Goal: Information Seeking & Learning: Learn about a topic

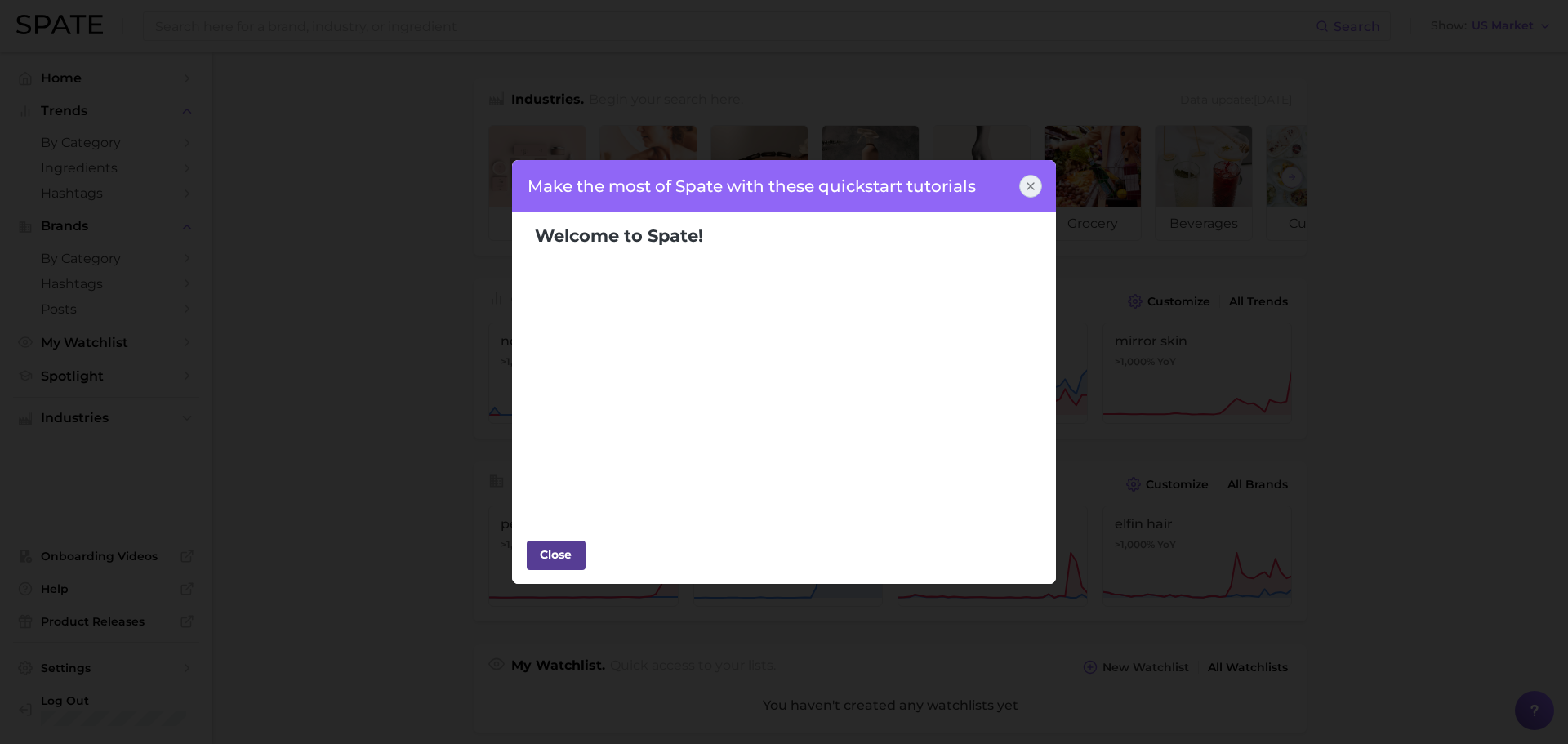
click at [553, 545] on div "Close" at bounding box center [556, 554] width 49 height 25
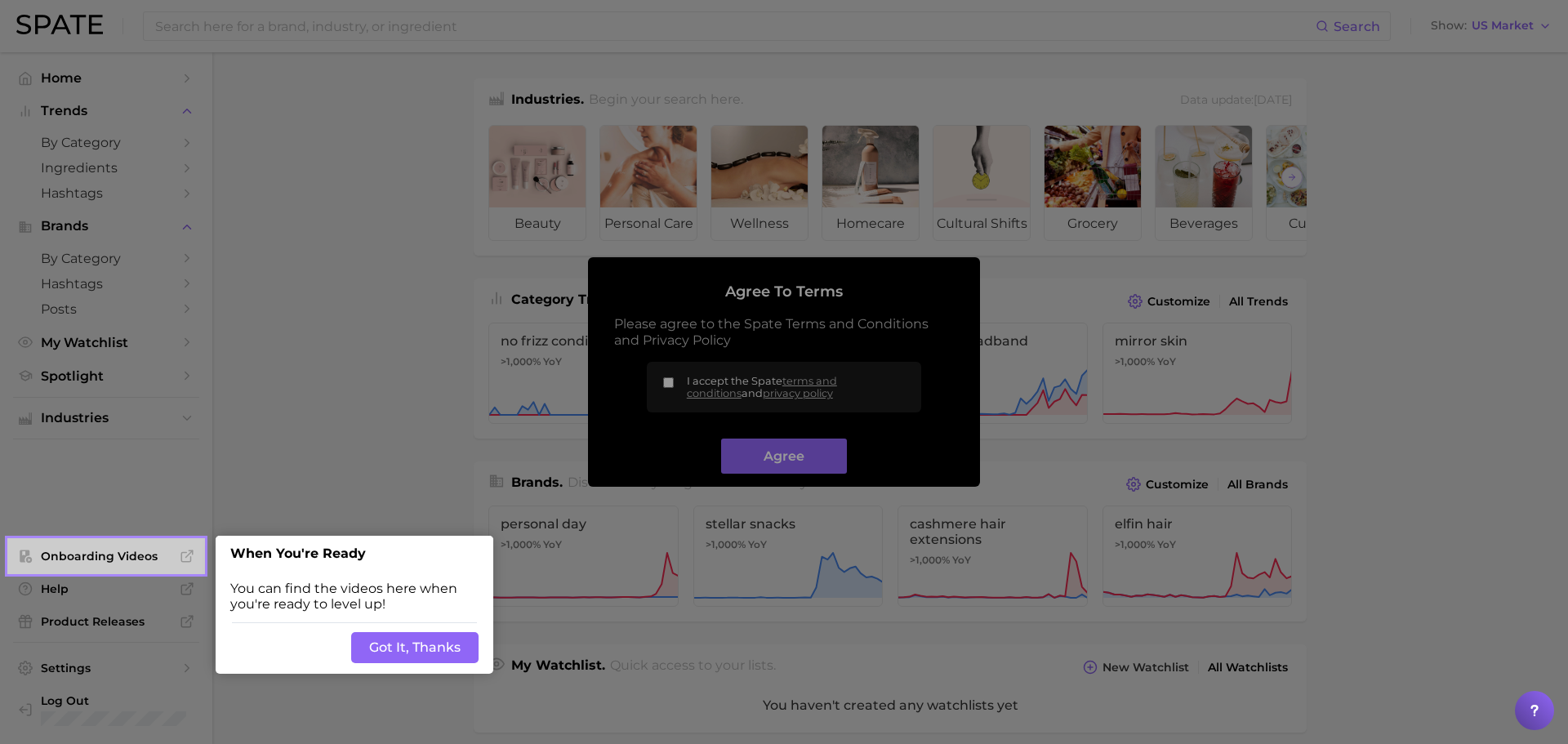
click at [379, 646] on button "Got It, Thanks" at bounding box center [414, 647] width 127 height 31
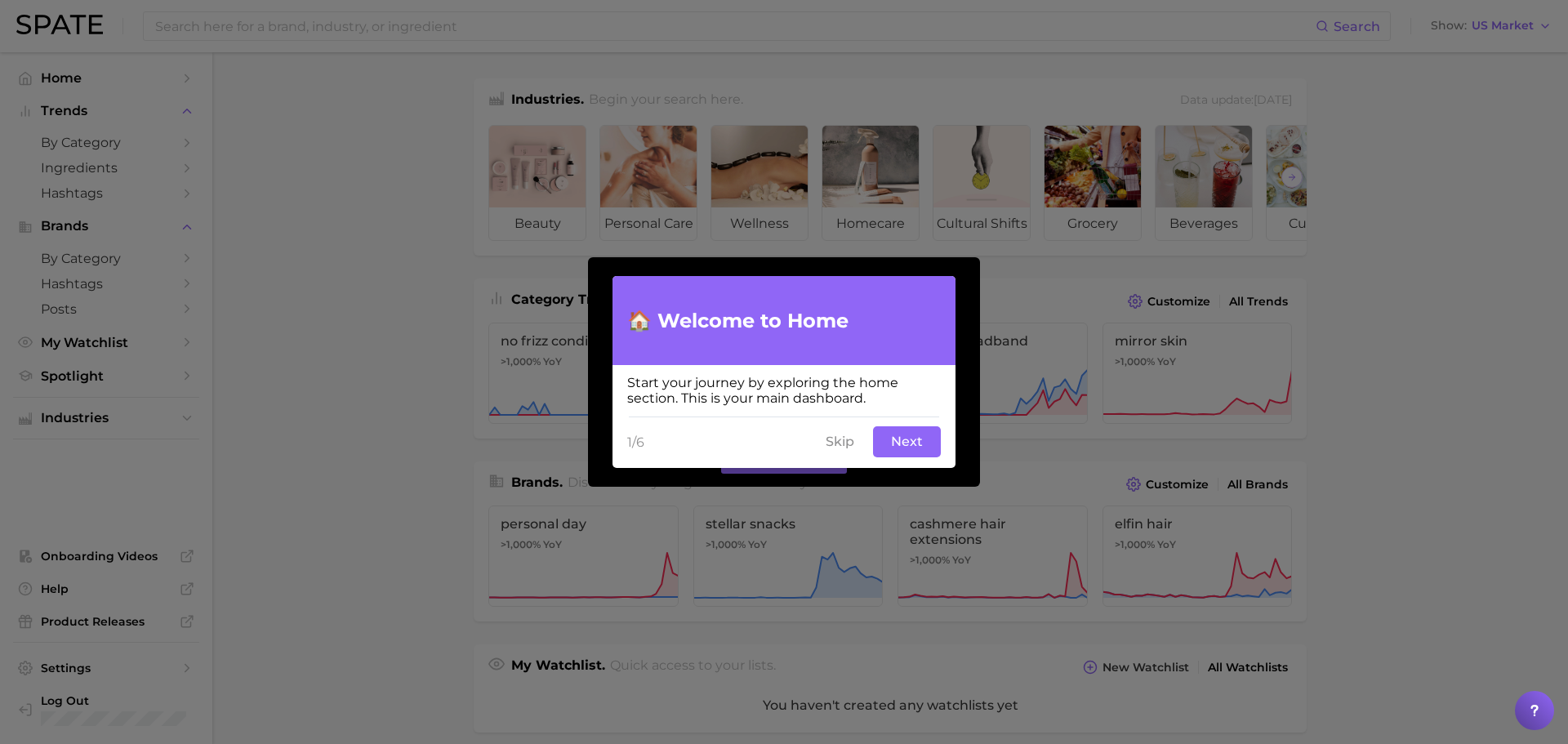
click at [893, 445] on button "Next" at bounding box center [907, 442] width 68 height 31
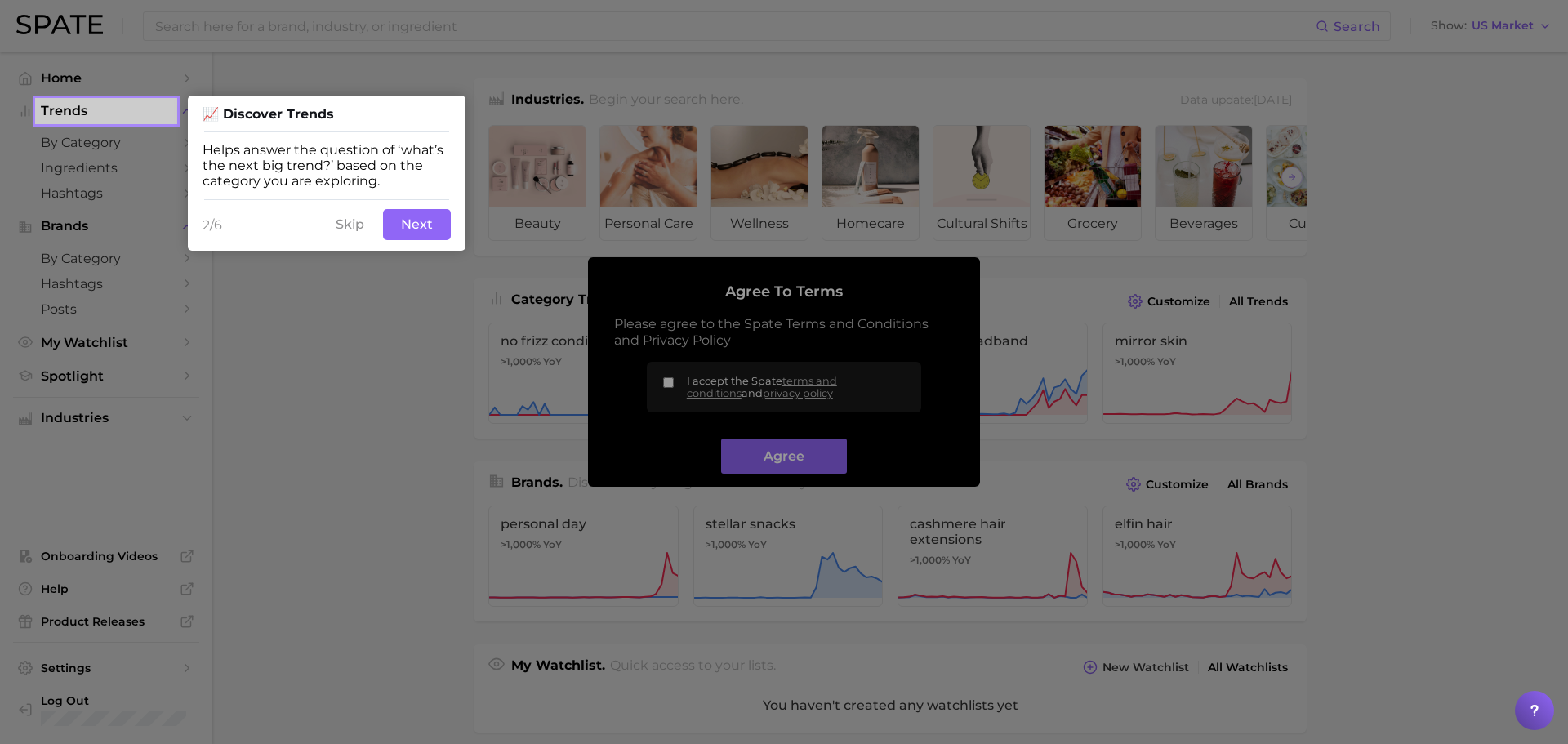
click at [416, 236] on button "Next" at bounding box center [417, 225] width 68 height 31
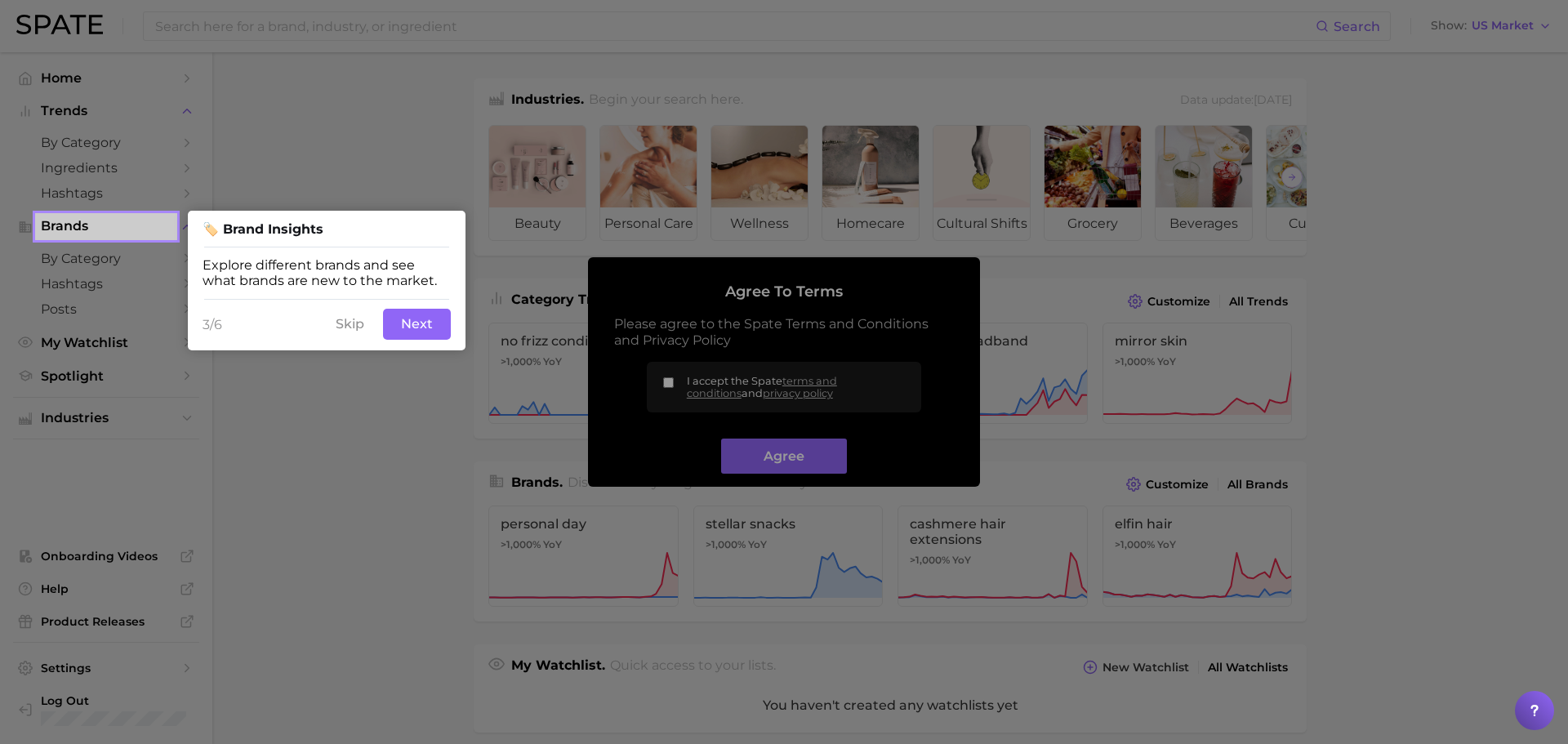
click at [426, 319] on button "Next" at bounding box center [417, 324] width 68 height 31
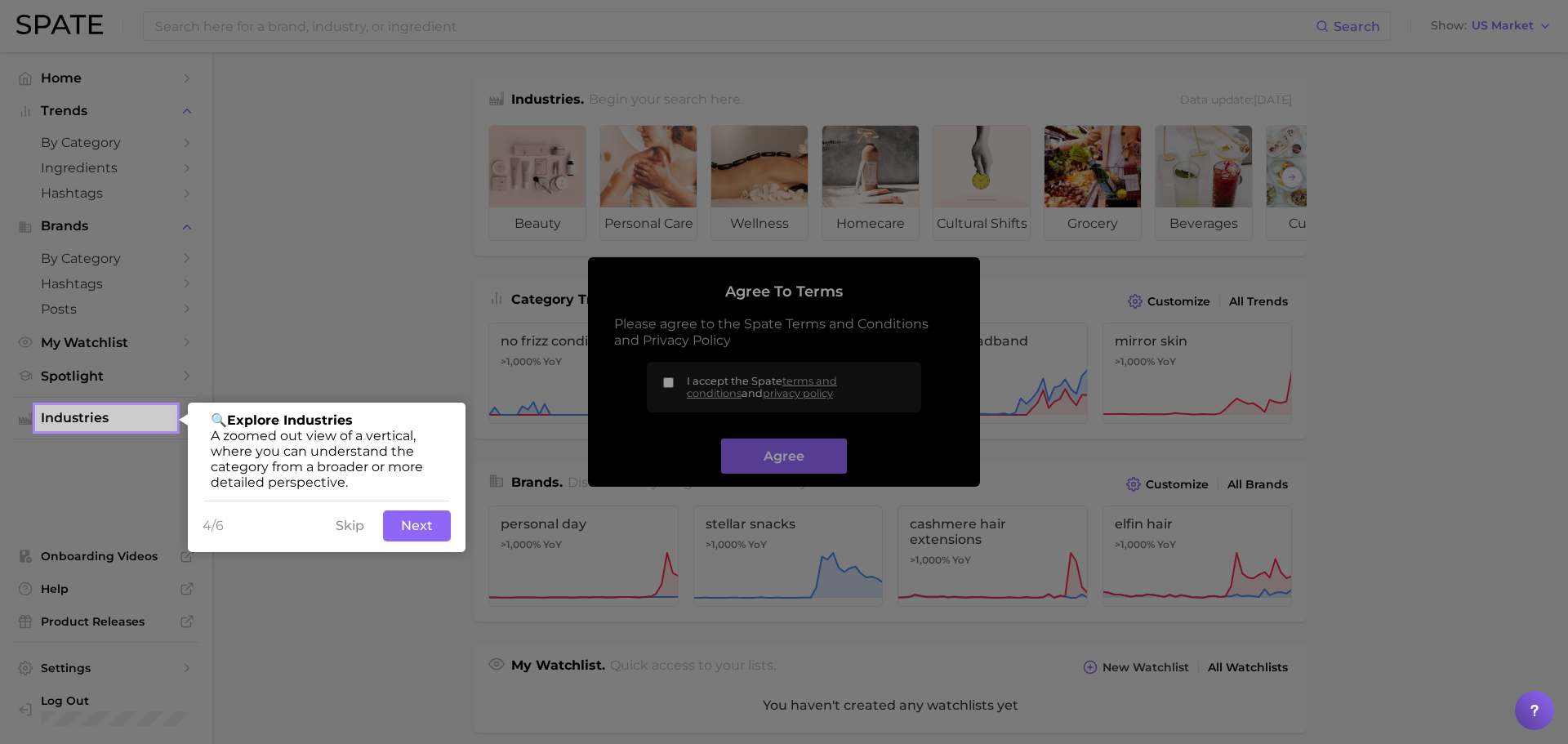
click at [407, 520] on button "Next" at bounding box center [417, 525] width 68 height 31
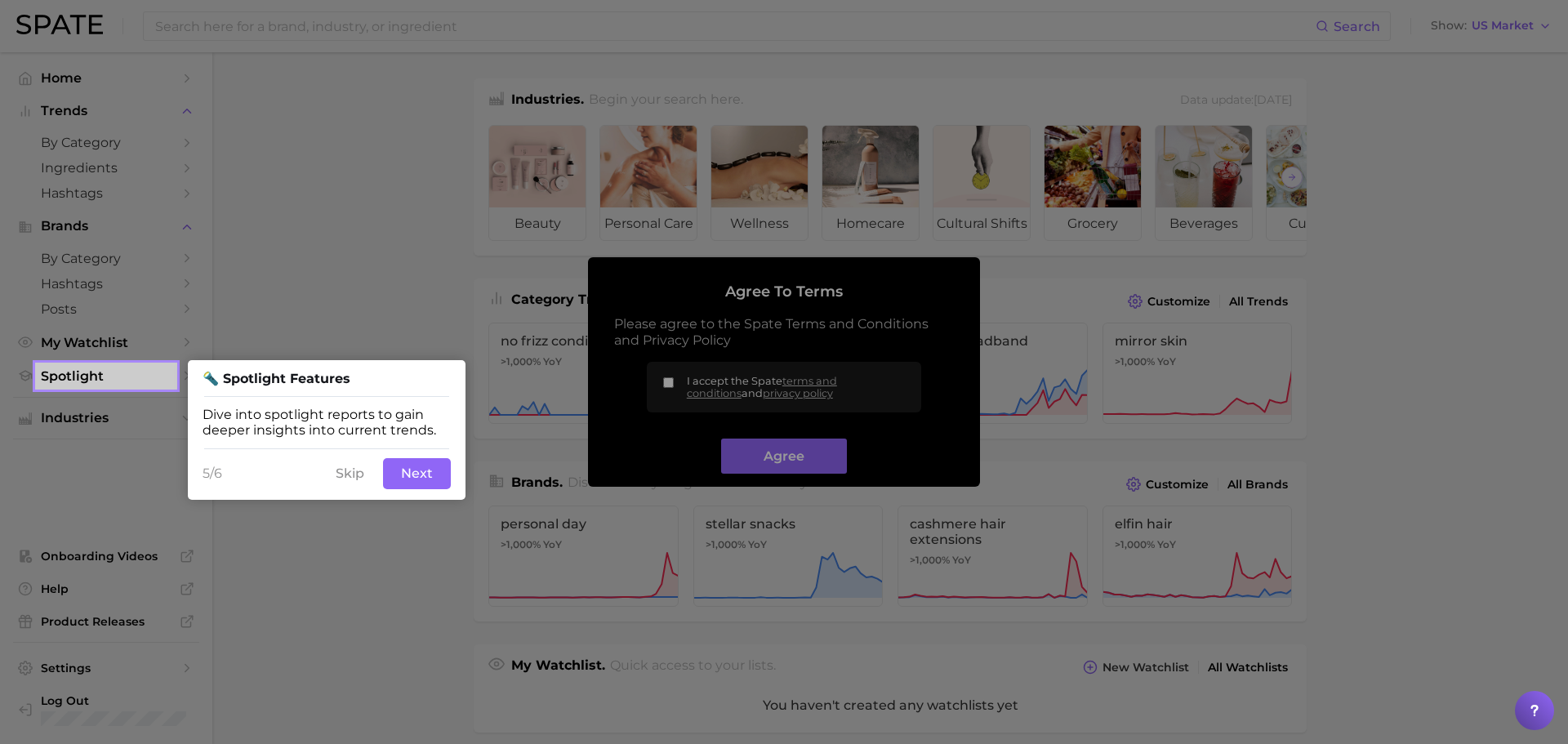
click at [403, 469] on button "Next" at bounding box center [417, 473] width 68 height 31
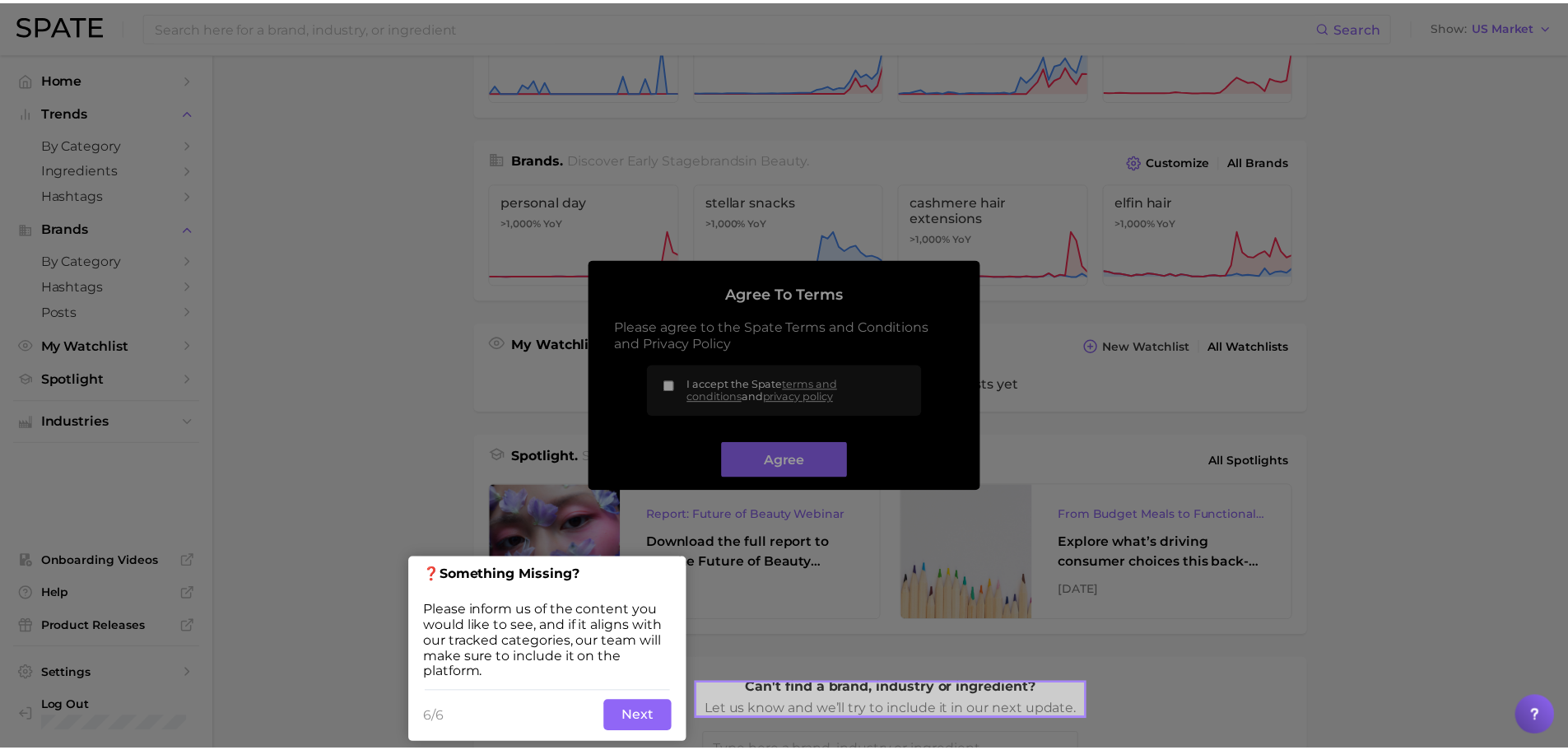
scroll to position [330, 0]
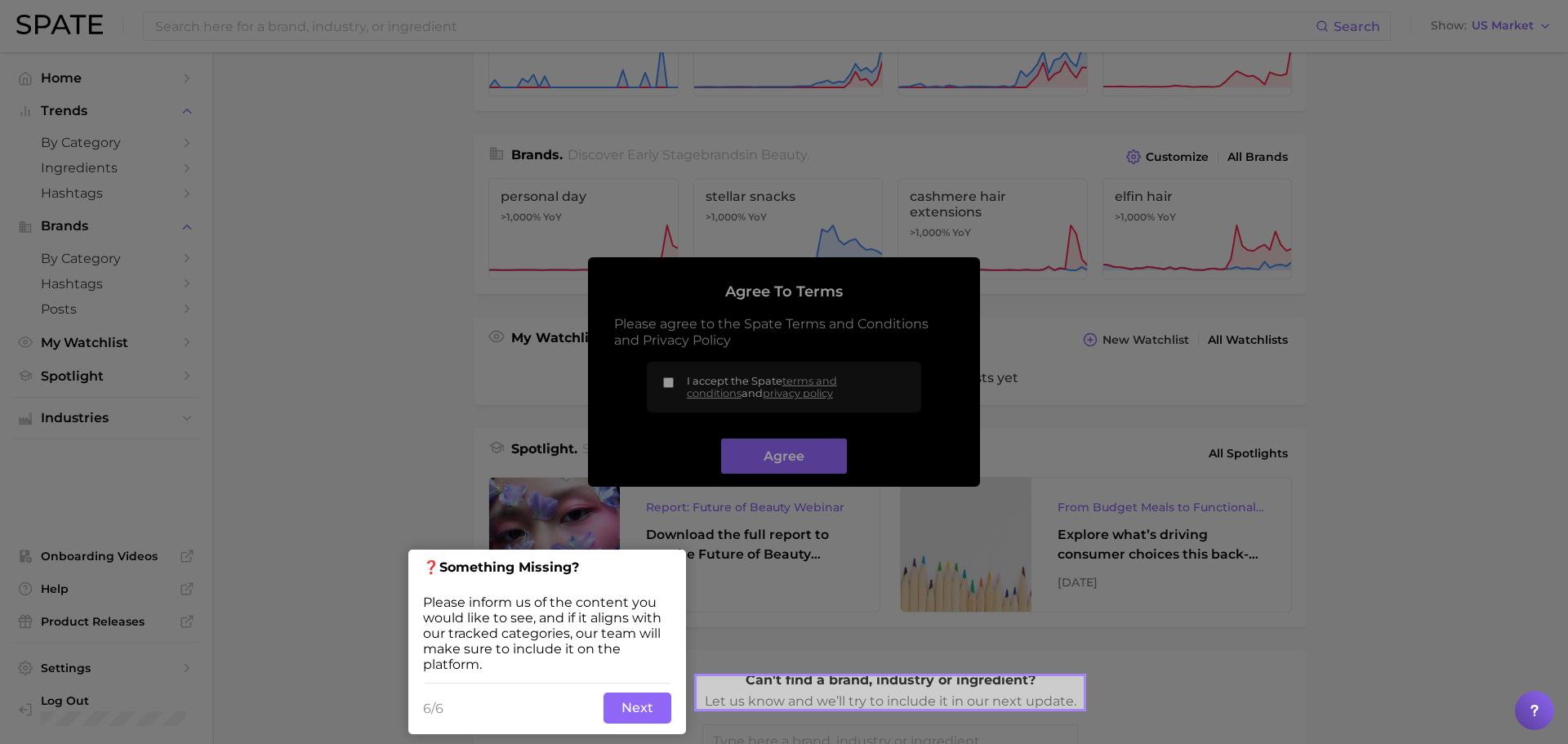
click at [634, 721] on button "Next" at bounding box center [638, 708] width 68 height 31
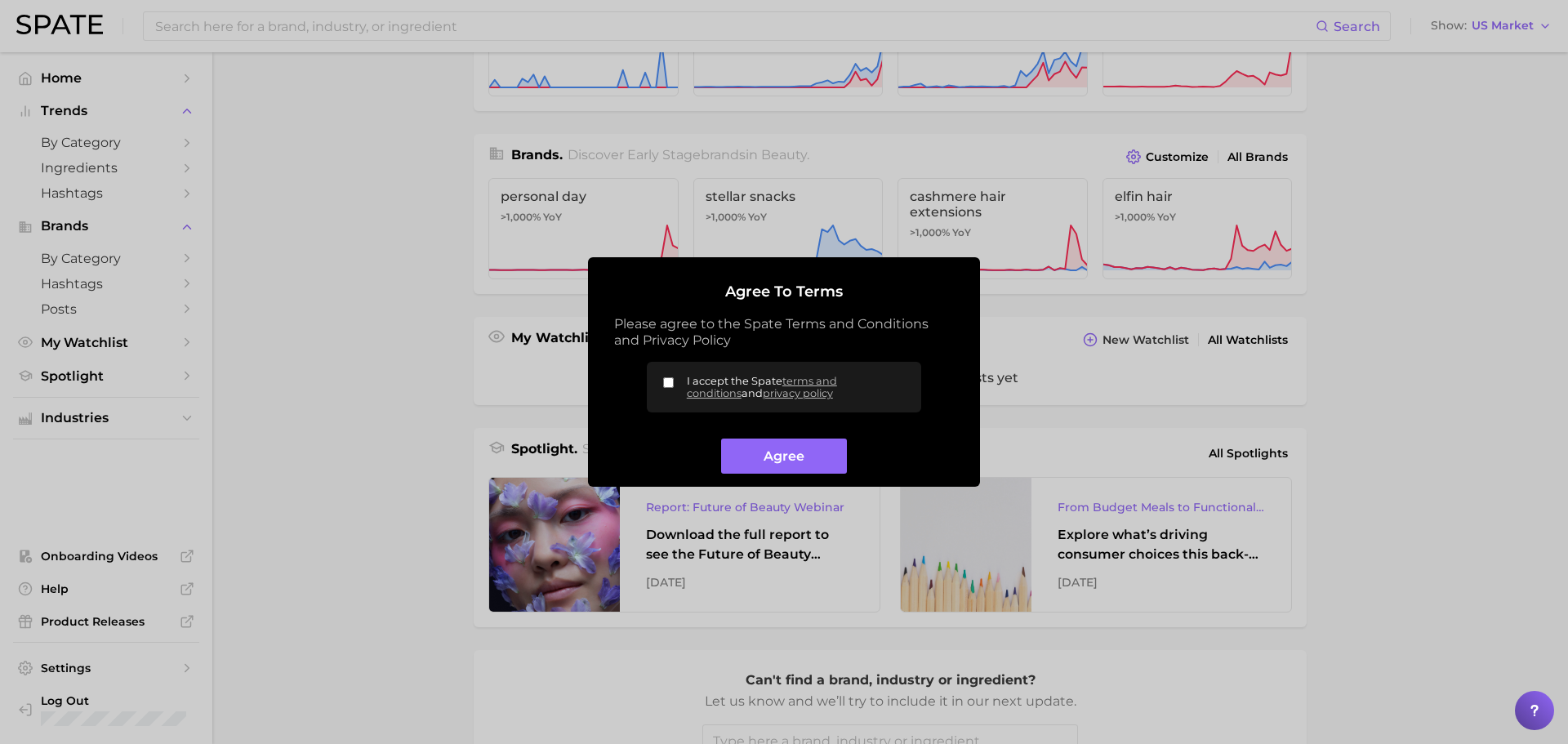
click at [720, 375] on span "I accept the Spate terms and conditions and privacy policy" at bounding box center [797, 387] width 221 height 25
click at [674, 377] on input "I accept the Spate terms and conditions and privacy policy" at bounding box center [668, 382] width 10 height 10
checkbox input "true"
click at [776, 458] on button "Agree" at bounding box center [784, 456] width 125 height 35
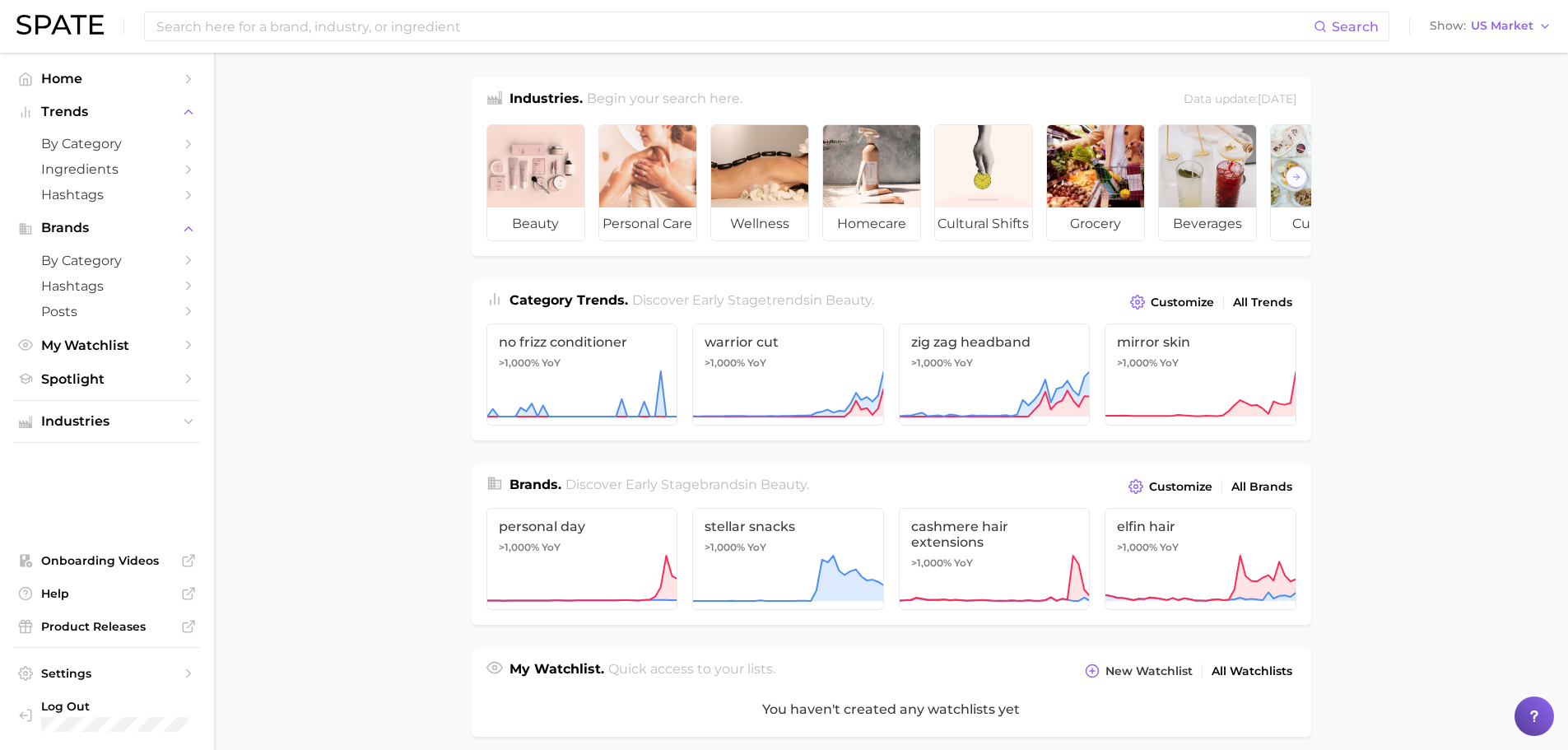
scroll to position [0, 0]
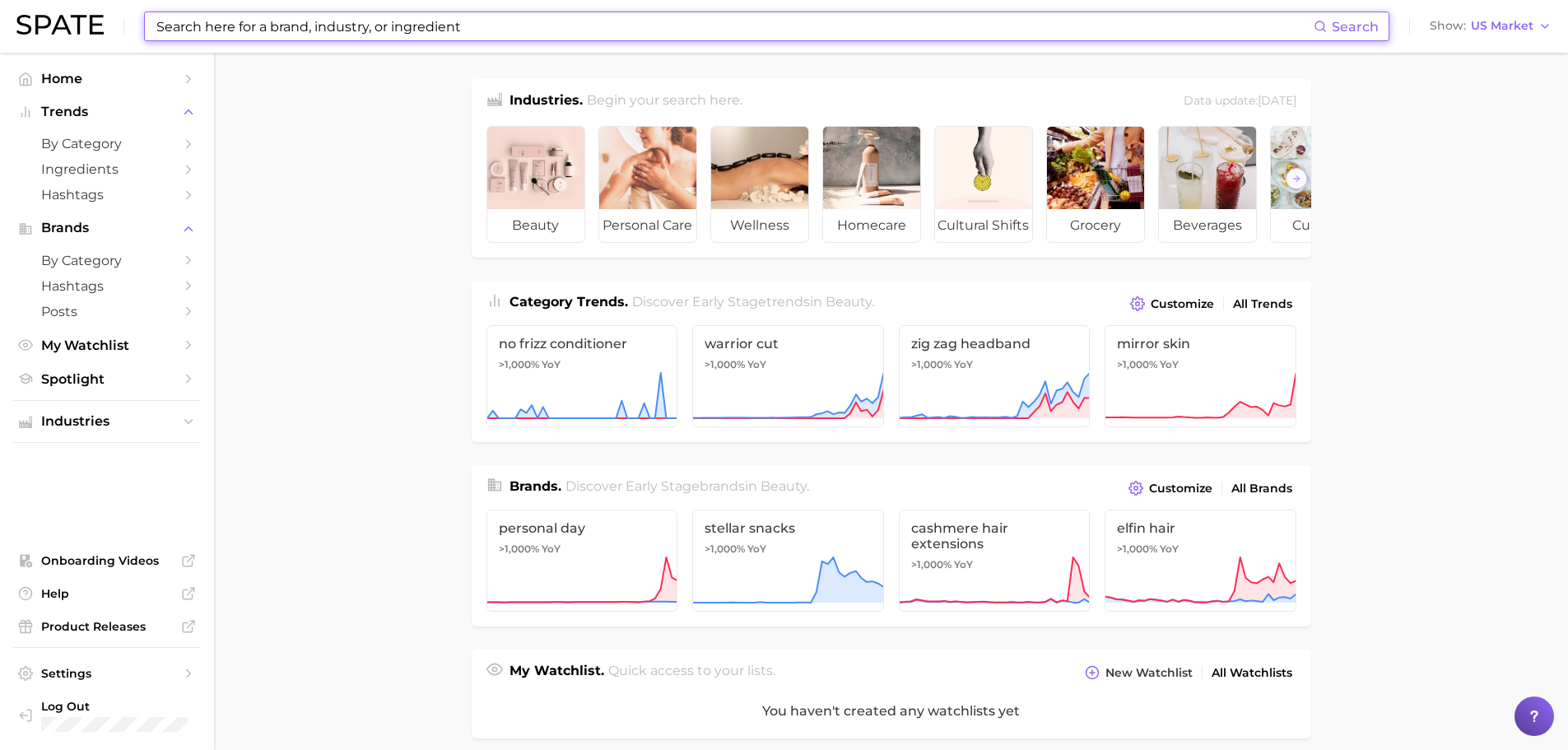
click at [237, 21] on input at bounding box center [734, 26] width 1159 height 28
type input "ㄴ"
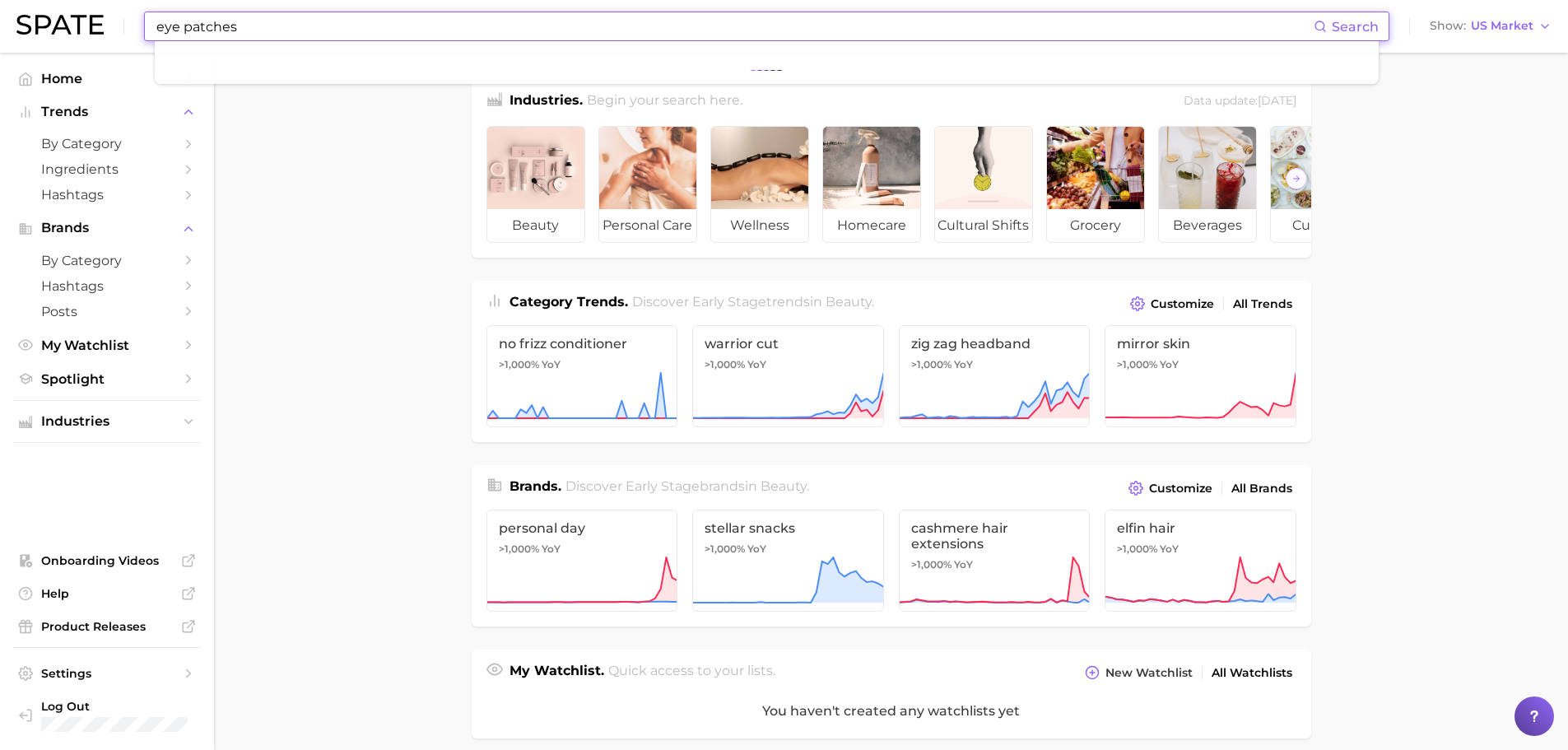
type input "eye patches"
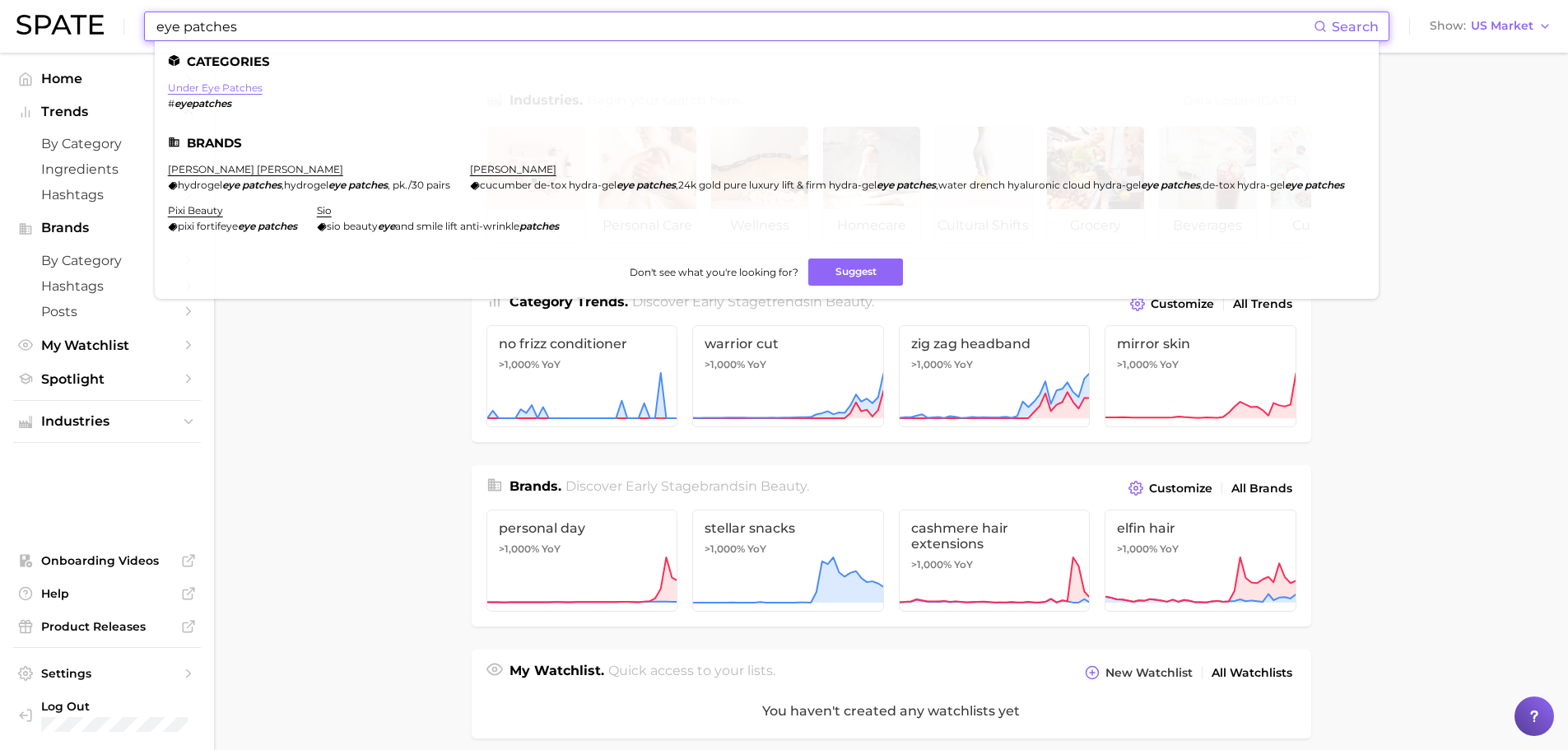
click at [254, 88] on link "under eye patches" at bounding box center [215, 87] width 95 height 12
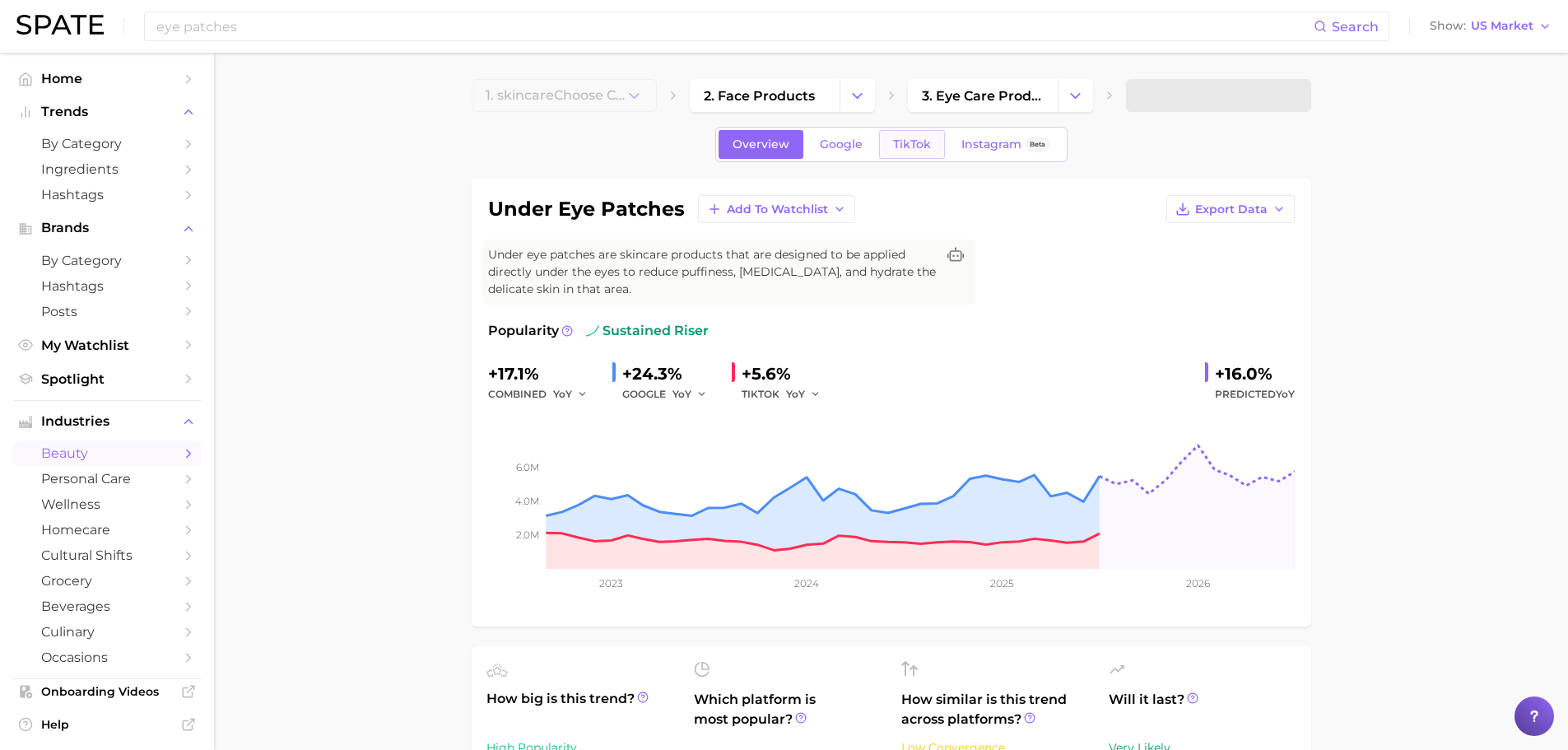
click at [902, 149] on span "TikTok" at bounding box center [913, 144] width 38 height 14
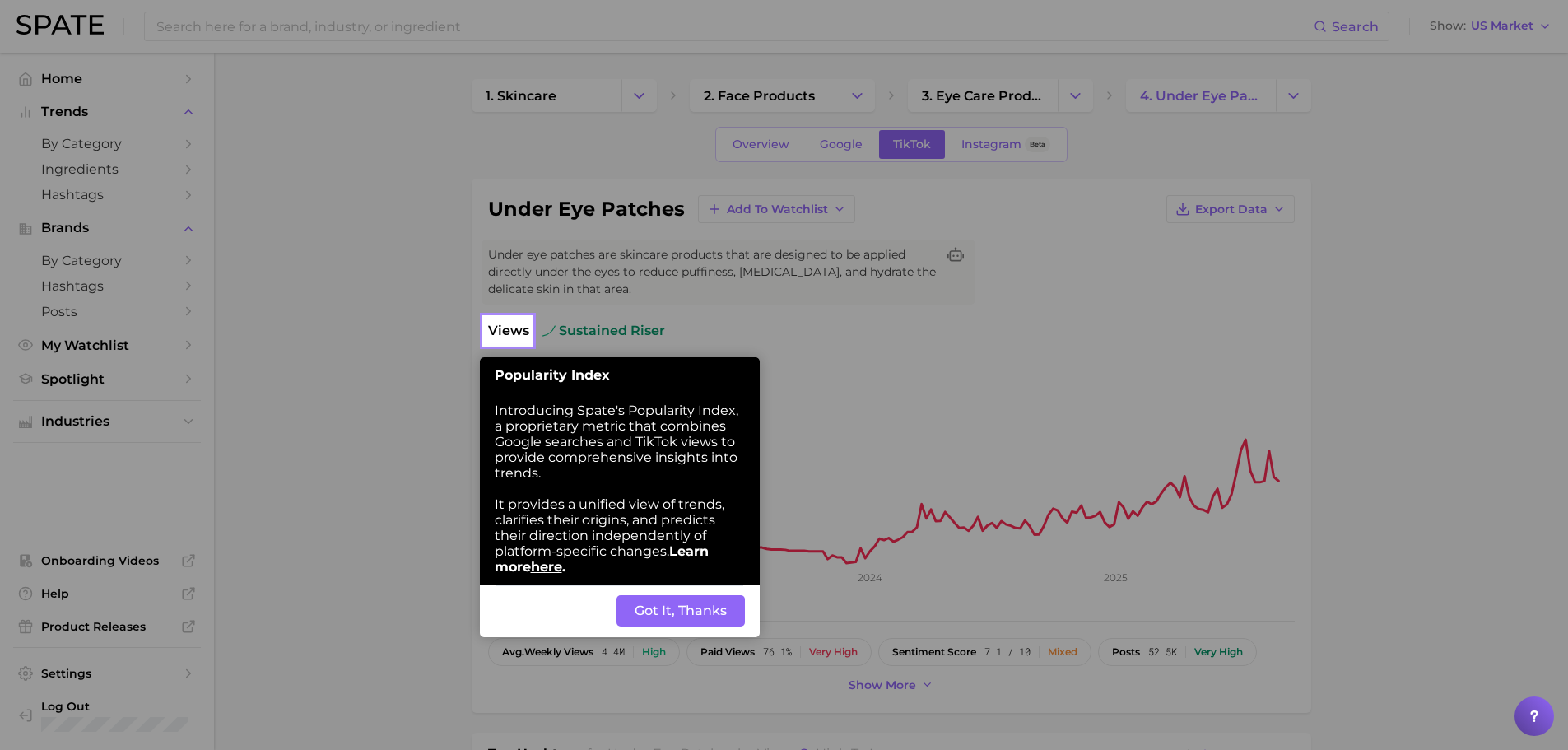
click at [750, 618] on div "Back Got It, Thanks" at bounding box center [619, 611] width 280 height 53
click at [716, 613] on button "Got It, Thanks" at bounding box center [680, 611] width 128 height 32
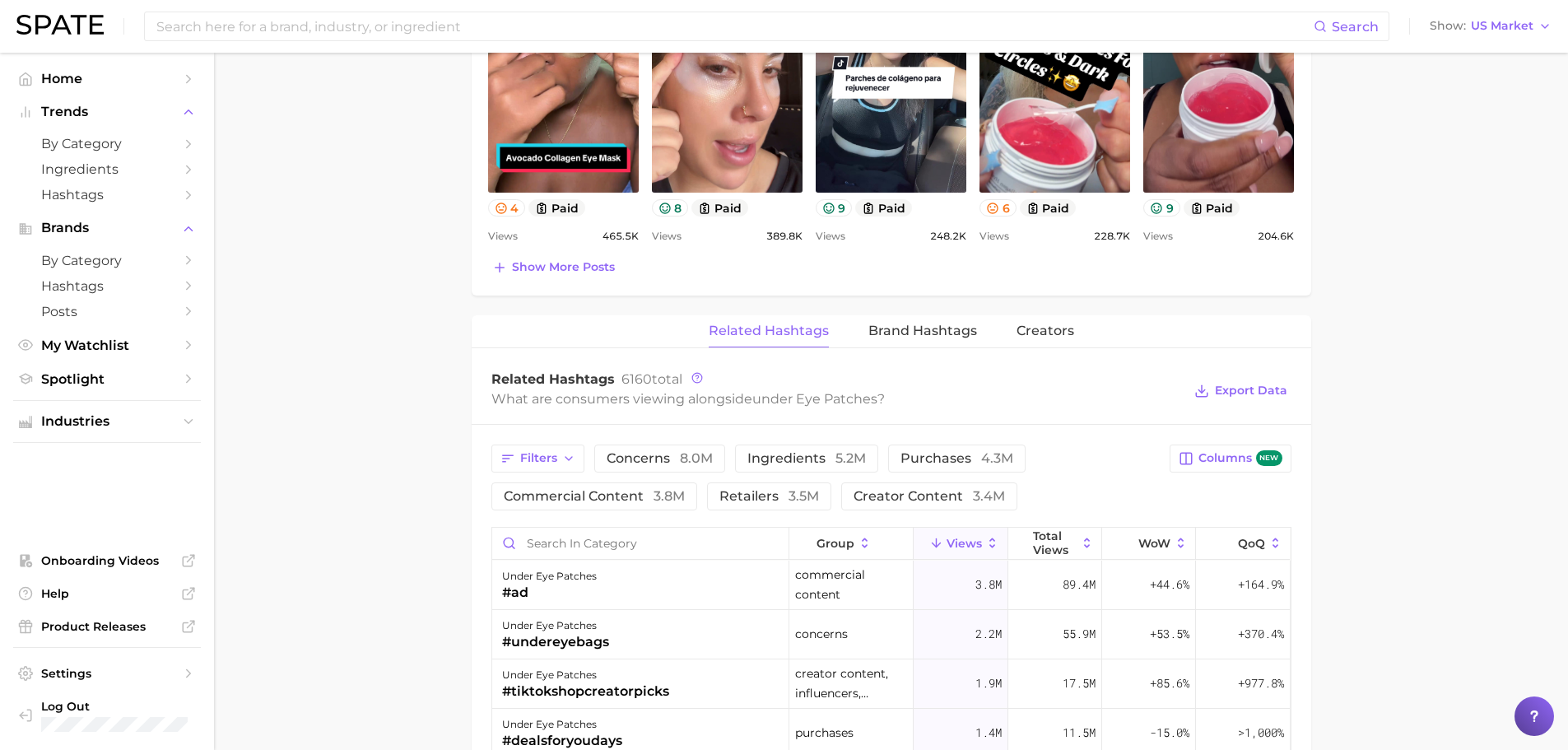
scroll to position [1003, 0]
